Goal: Task Accomplishment & Management: Manage account settings

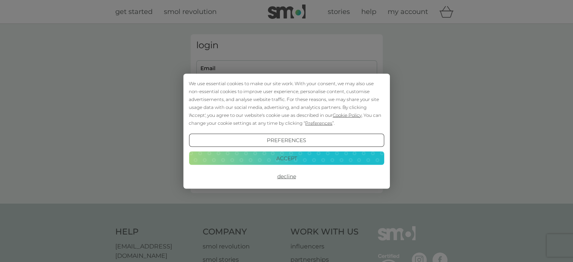
type input "[EMAIL_ADDRESS][DOMAIN_NAME]"
click at [282, 157] on button "Accept" at bounding box center [286, 158] width 195 height 14
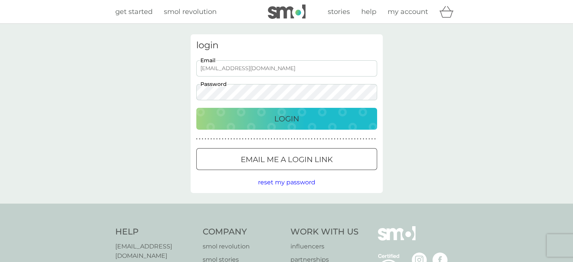
click at [284, 116] on p "Login" at bounding box center [286, 119] width 25 height 12
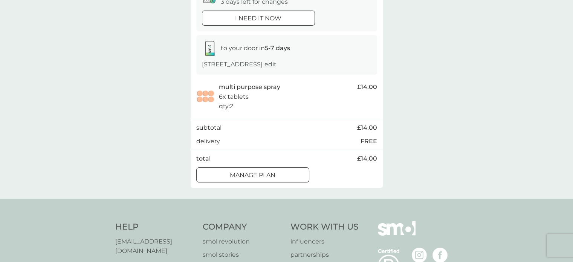
scroll to position [113, 0]
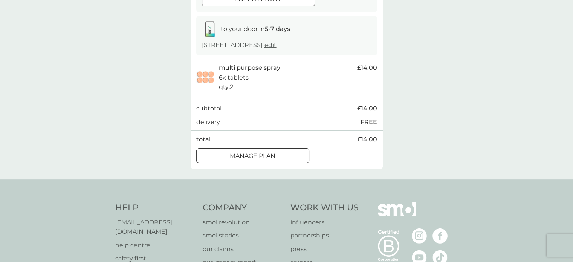
click at [257, 154] on div at bounding box center [252, 156] width 27 height 8
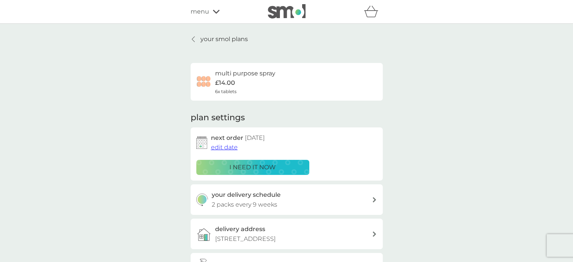
click at [229, 148] on span "edit date" at bounding box center [224, 147] width 27 height 7
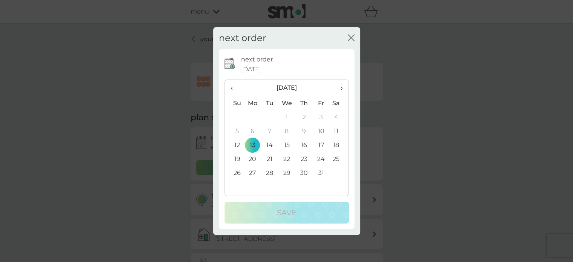
click at [339, 86] on span "›" at bounding box center [339, 88] width 8 height 16
click at [286, 170] on td "26" at bounding box center [286, 173] width 17 height 14
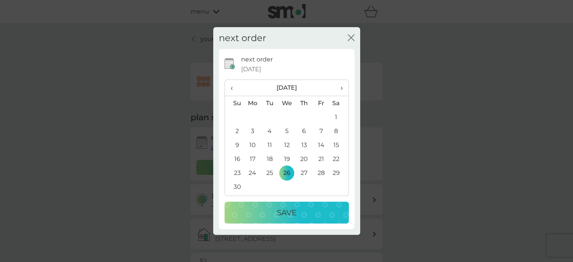
click at [289, 213] on p "Save" at bounding box center [287, 212] width 20 height 12
